Goal: Information Seeking & Learning: Learn about a topic

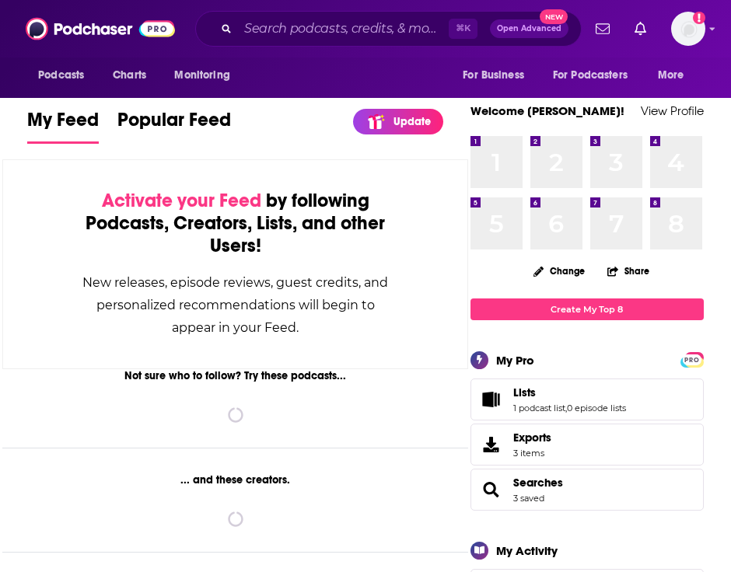
click at [245, 16] on div "⌘ K Open Advanced New" at bounding box center [388, 29] width 387 height 36
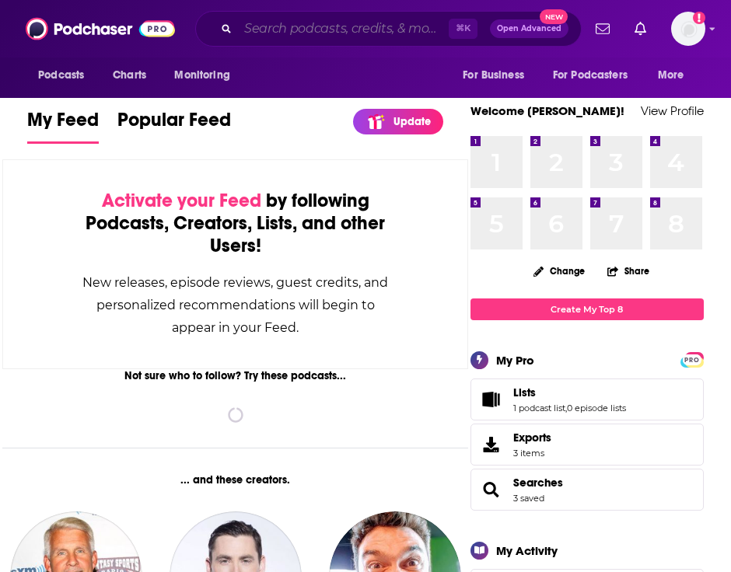
click at [253, 16] on input "Search podcasts, credits, & more..." at bounding box center [343, 28] width 211 height 25
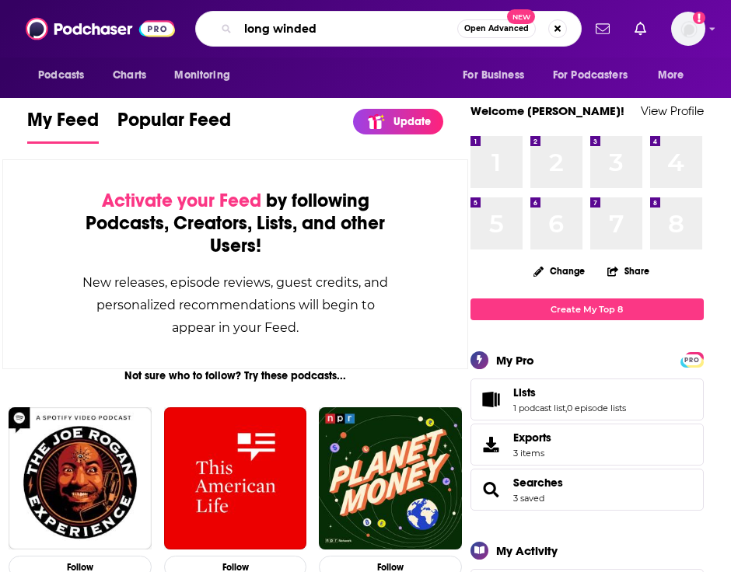
type input "long winded"
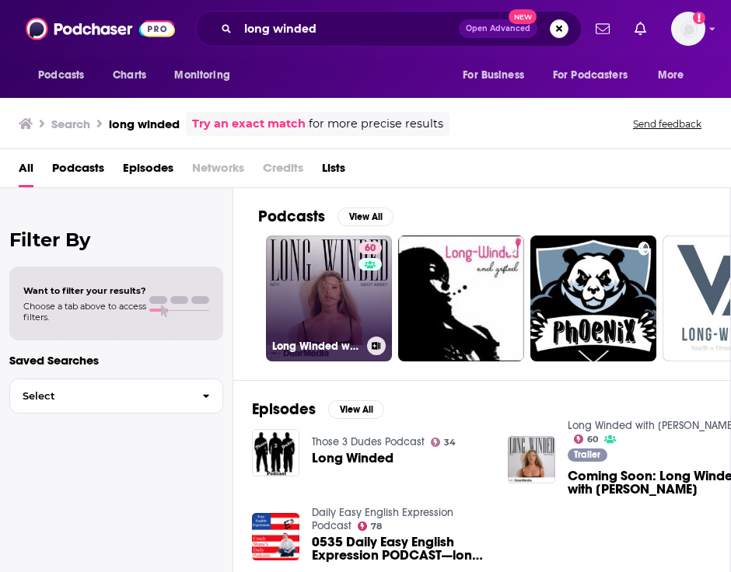
click at [315, 341] on h3 "Long Winded with [PERSON_NAME]" at bounding box center [316, 346] width 89 height 13
